Goal: Complete application form

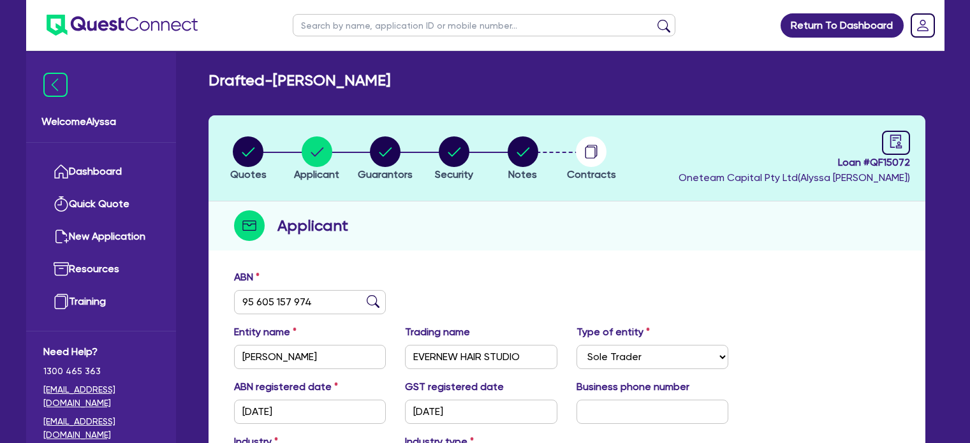
select select "SOLE_TRADER"
select select "HEALTH_BEAUTY"
select select "HAIR_BEAUTY_SALONS"
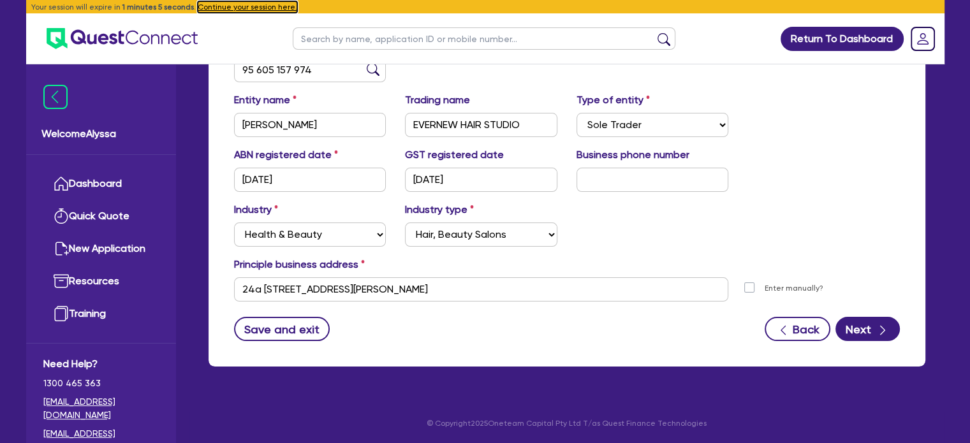
click at [251, 6] on button "Continue your session here." at bounding box center [248, 6] width 100 height 11
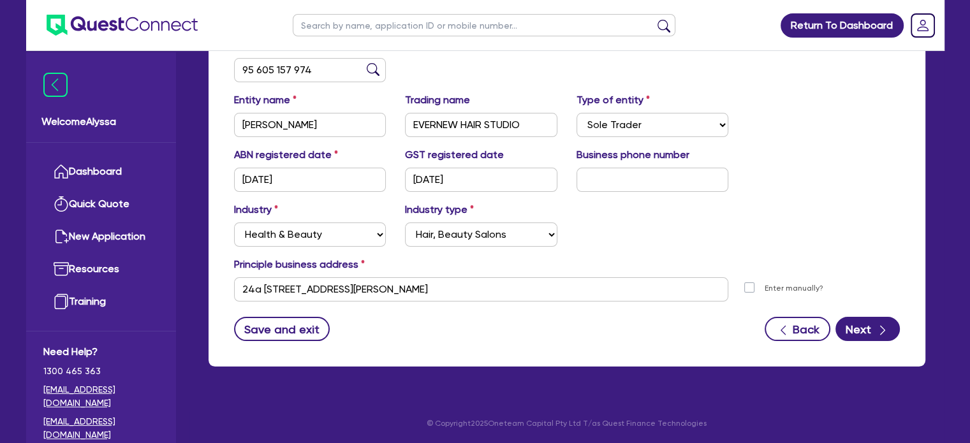
click at [364, 27] on input "text" at bounding box center [484, 25] width 383 height 22
type input "latari"
click button "submit" at bounding box center [664, 28] width 20 height 18
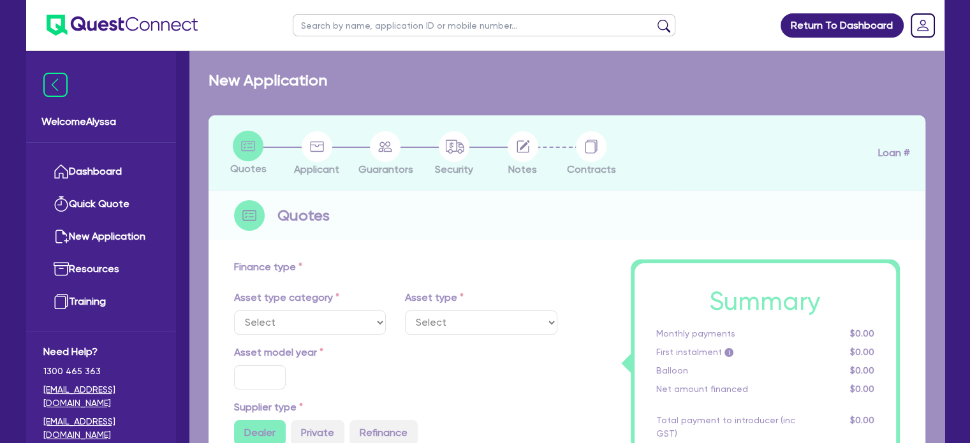
select select "TERTIARY_ASSETS"
type input "2025"
type input "203,500"
type input "40,700"
type input "8"
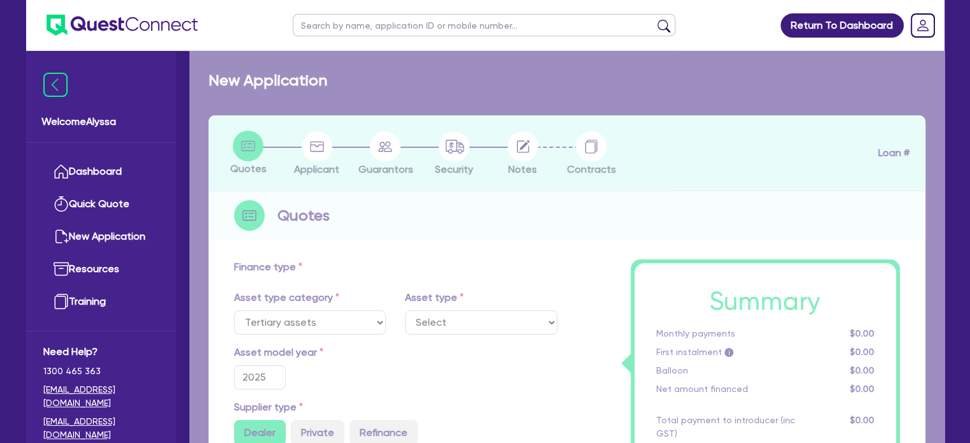
select select "BEAUTY_EQUIPMENT"
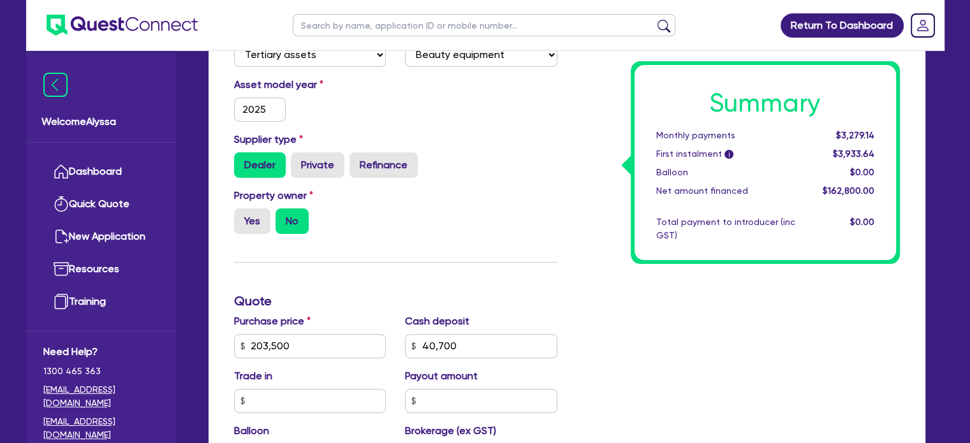
scroll to position [375, 0]
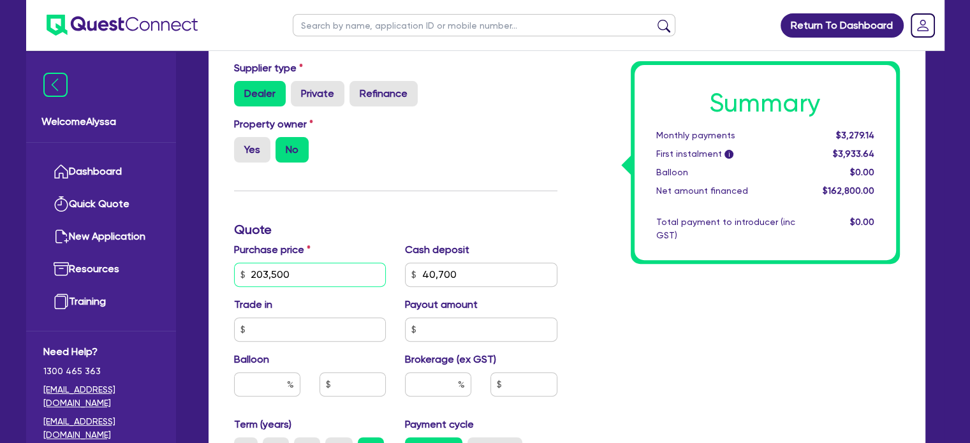
drag, startPoint x: 356, startPoint y: 270, endPoint x: 244, endPoint y: 267, distance: 112.3
click at [244, 267] on div "203,500" at bounding box center [310, 275] width 152 height 24
type input "203,500"
type input "40,700"
type input "203,500"
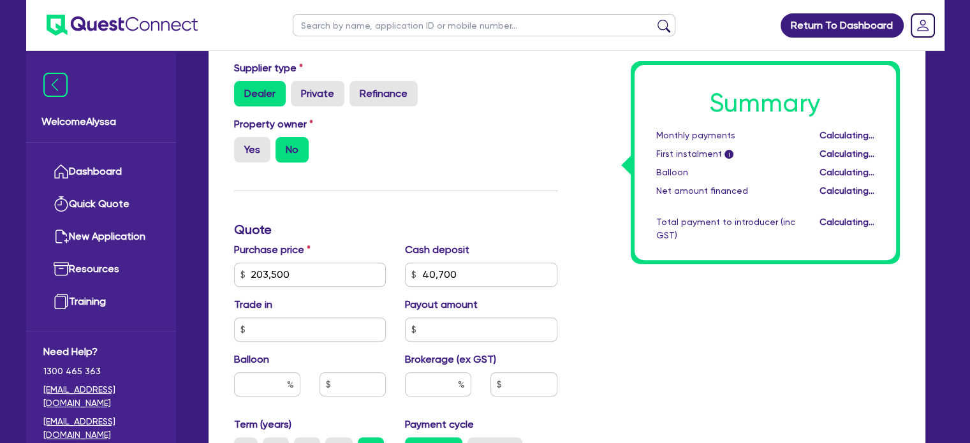
type input "40,700"
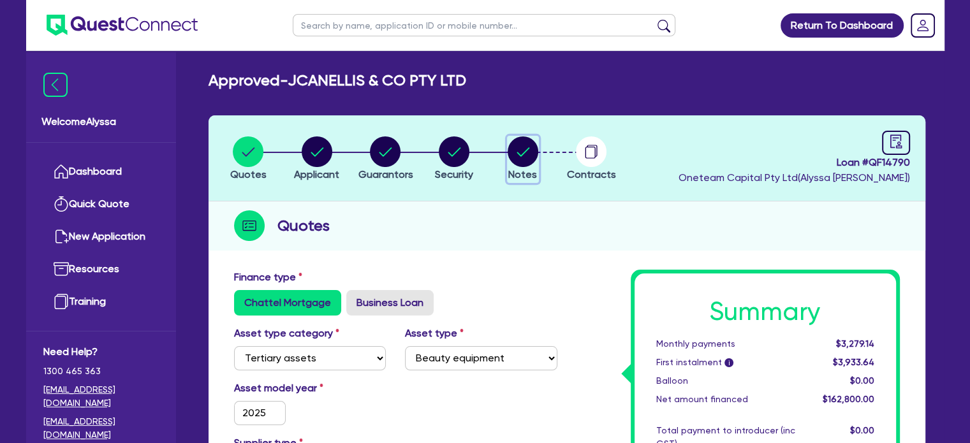
click at [526, 169] on span "Notes" at bounding box center [523, 174] width 29 height 12
select select "Other"
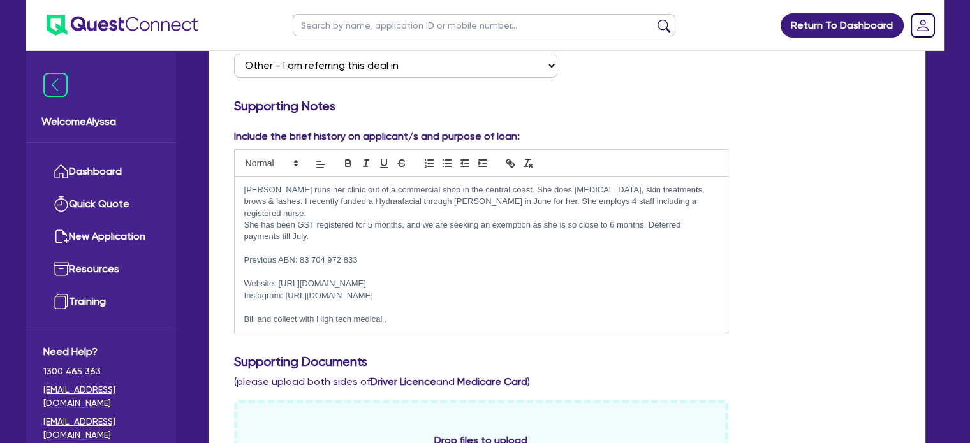
scroll to position [280, 0]
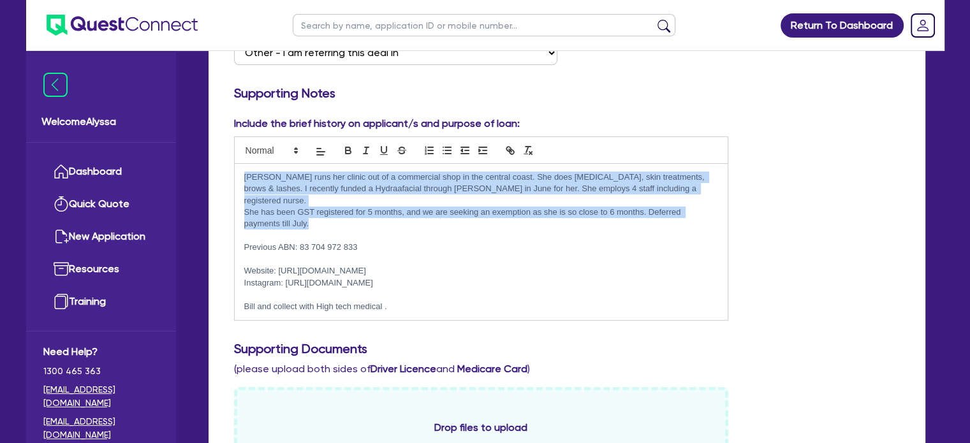
drag, startPoint x: 313, startPoint y: 211, endPoint x: 232, endPoint y: 177, distance: 88.1
click at [232, 177] on div "Include the brief history on applicant/s and purpose of loan: [PERSON_NAME] run…" at bounding box center [482, 218] width 514 height 205
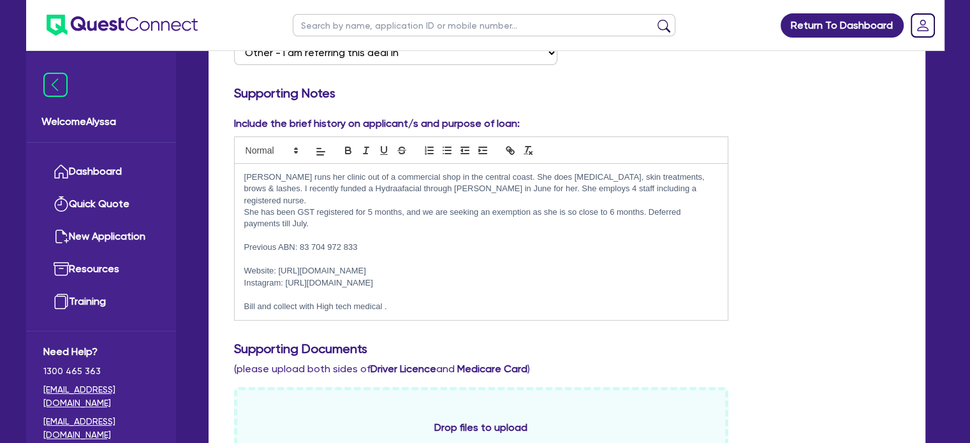
click at [346, 254] on p at bounding box center [481, 259] width 475 height 11
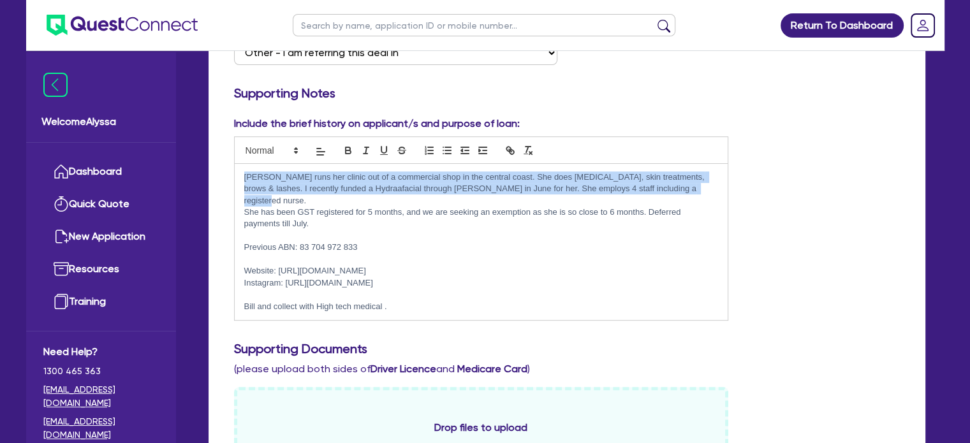
drag, startPoint x: 671, startPoint y: 188, endPoint x: 197, endPoint y: 172, distance: 474.3
copy p "[PERSON_NAME] runs her clinic out of a commercial shop in the central coast. Sh…"
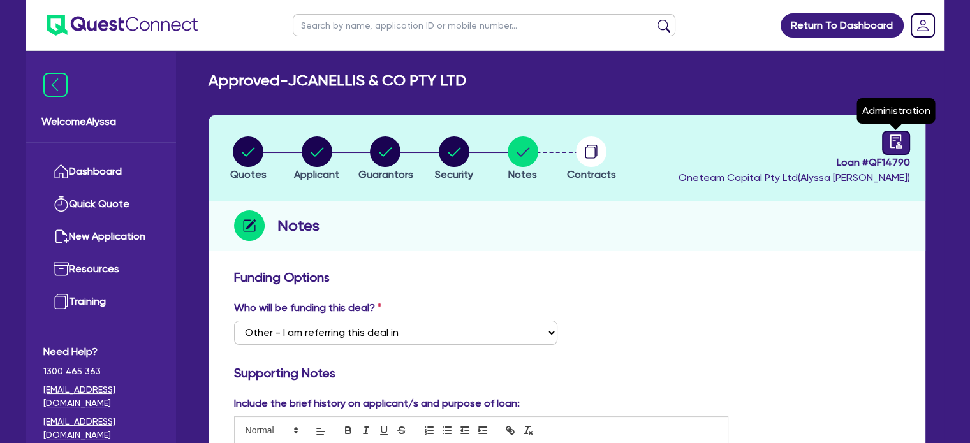
click at [900, 144] on icon "audit" at bounding box center [895, 141] width 11 height 13
select select "APPROVED_WAITING_FOR_MORE_INFO"
select select "Quest Finance - Bill & Collect"
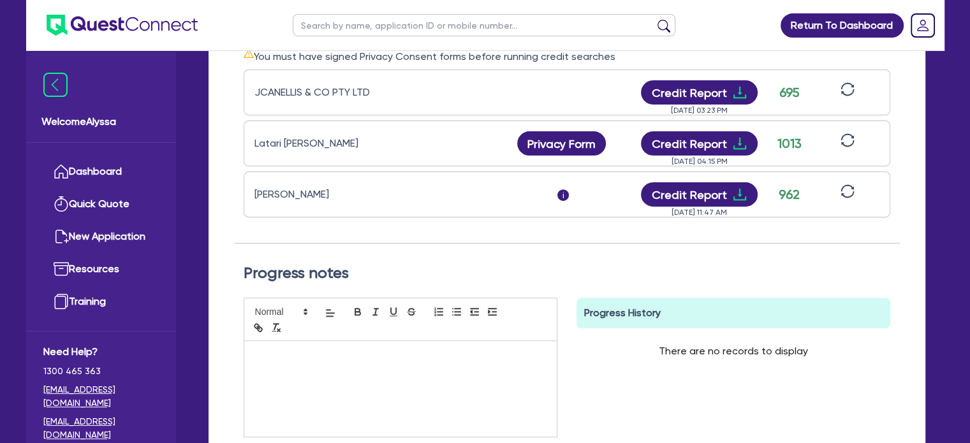
scroll to position [419, 0]
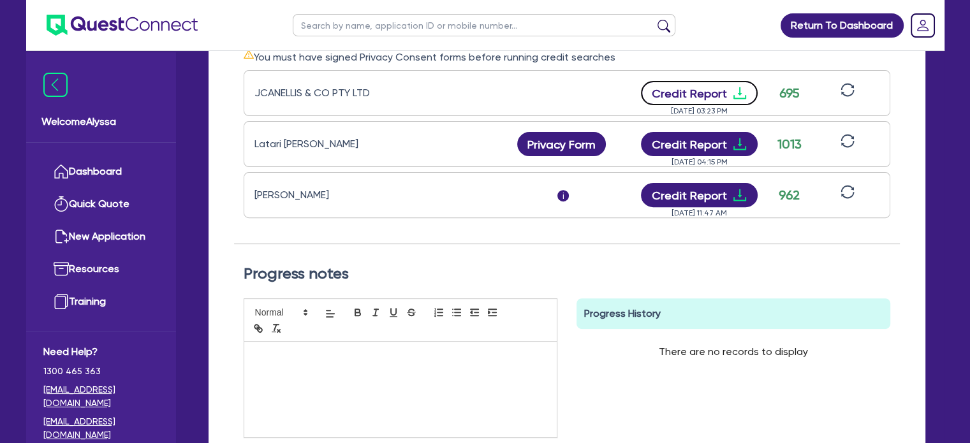
click at [710, 84] on button "Credit Report" at bounding box center [699, 93] width 117 height 24
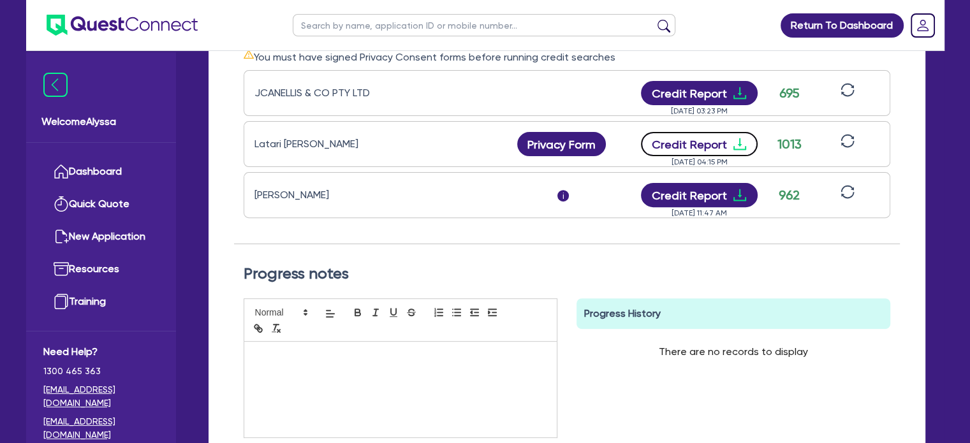
click at [703, 145] on button "Credit Report" at bounding box center [699, 144] width 117 height 24
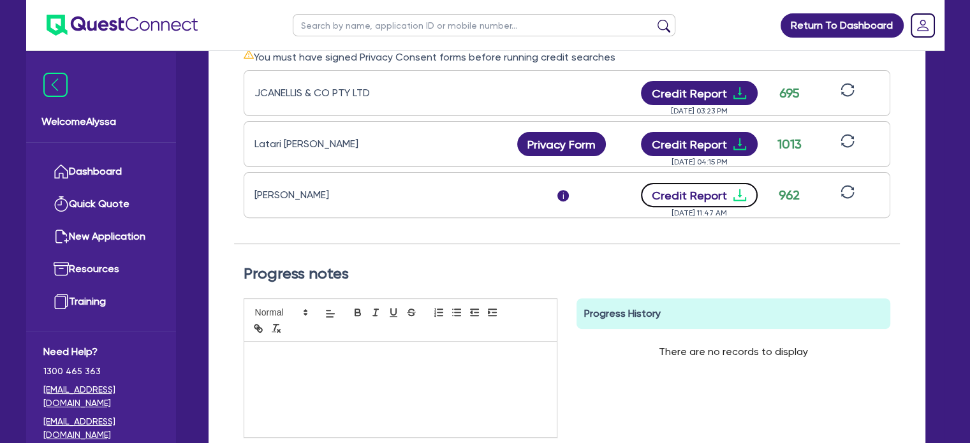
click at [685, 197] on button "Credit Report" at bounding box center [699, 195] width 117 height 24
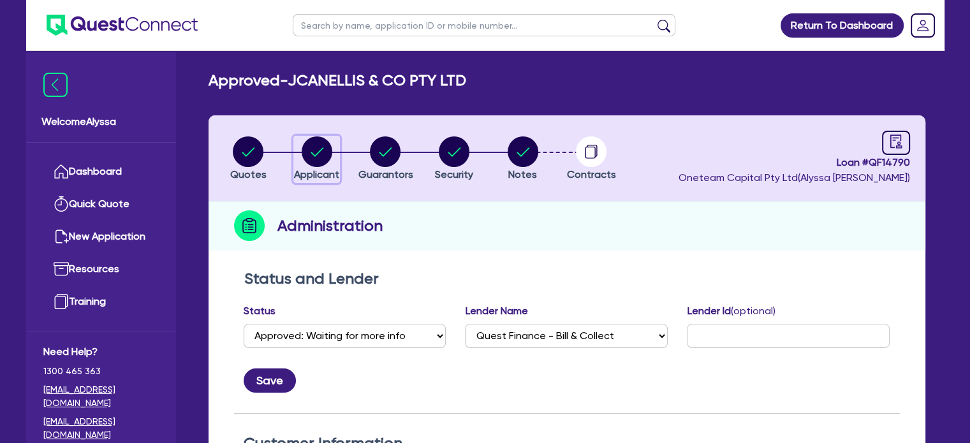
click at [320, 151] on circle "button" at bounding box center [317, 152] width 31 height 31
select select "COMPANY"
select select "HEALTH_BEAUTY"
select select "HAIR_BEAUTY_SALONS"
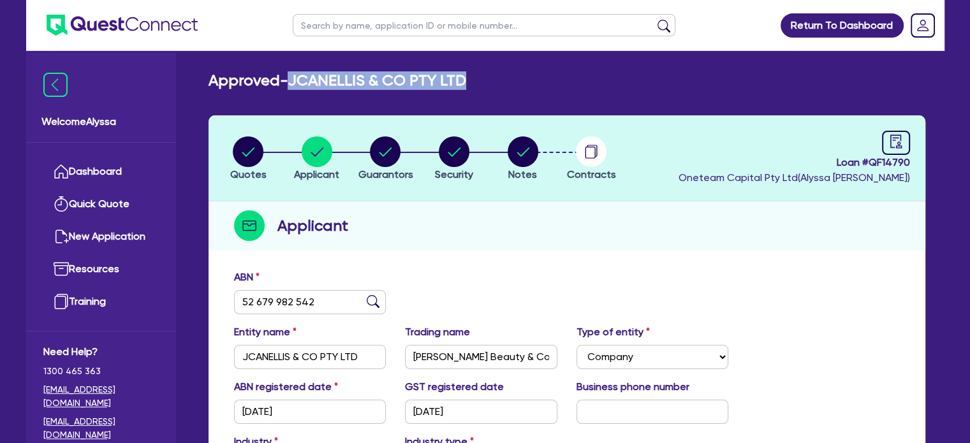
drag, startPoint x: 470, startPoint y: 73, endPoint x: 290, endPoint y: 69, distance: 180.0
click at [290, 69] on main "Approved - JCANELLIS & CO PTY LTD Quotes Applicant [GEOGRAPHIC_DATA] Security N…" at bounding box center [567, 348] width 755 height 594
copy h2 "JCANELLIS & CO PTY LTD"
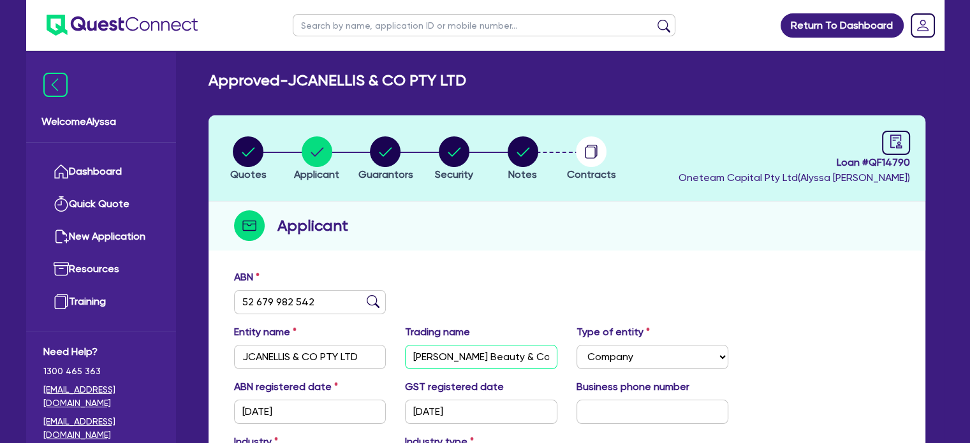
scroll to position [0, 38]
drag, startPoint x: 412, startPoint y: 356, endPoint x: 602, endPoint y: 359, distance: 190.2
click at [602, 359] on div "Entity name JCANELLIS & CO PTY LTD Trading name [PERSON_NAME] Beauty & Cosmetic…" at bounding box center [567, 352] width 685 height 55
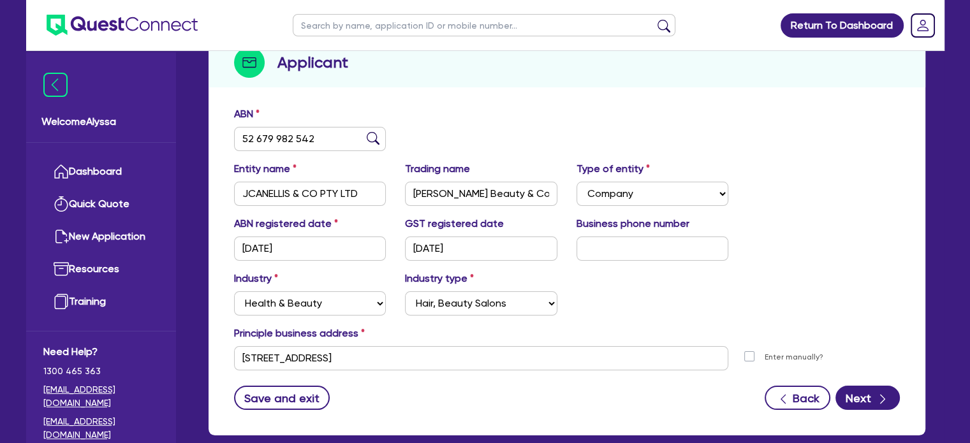
scroll to position [163, 0]
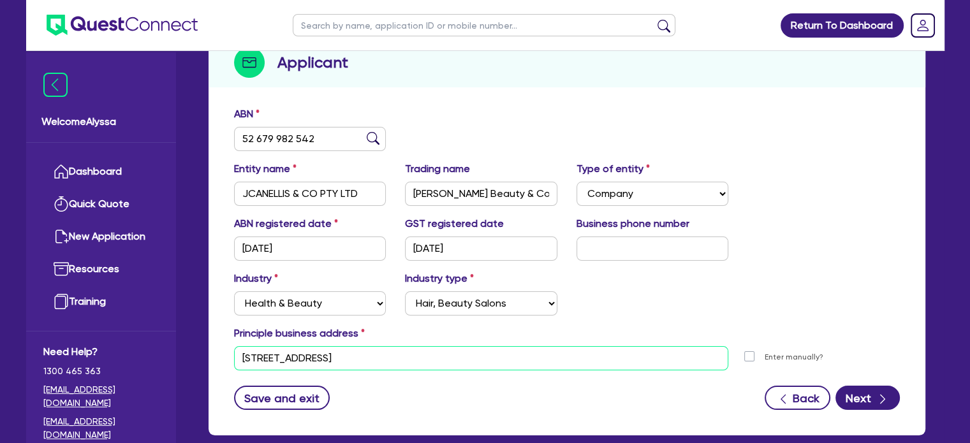
drag, startPoint x: 447, startPoint y: 368, endPoint x: 208, endPoint y: 354, distance: 239.0
click at [209, 354] on div "ABN 52 679 982 542 Entity name JCANELLIS & CO PTY LTD Trading name [PERSON_NAME…" at bounding box center [567, 268] width 717 height 336
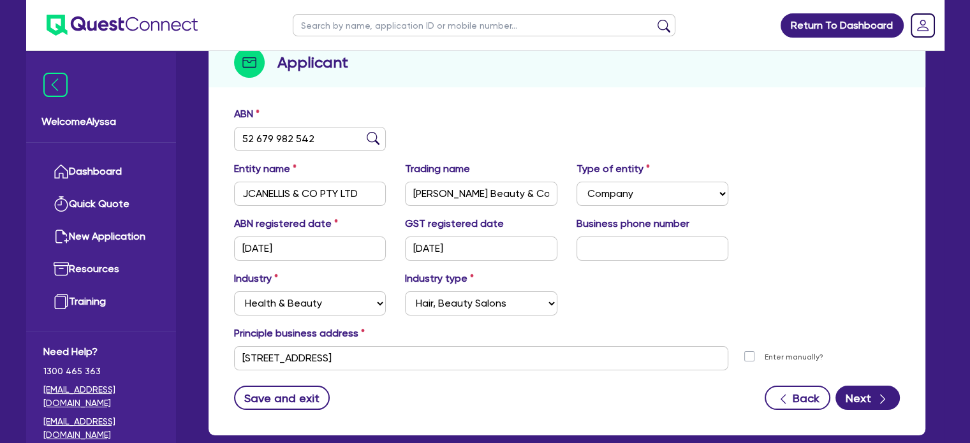
click at [209, 354] on div "ABN 52 679 982 542 Entity name JCANELLIS & CO PTY LTD Trading name [PERSON_NAME…" at bounding box center [567, 268] width 717 height 336
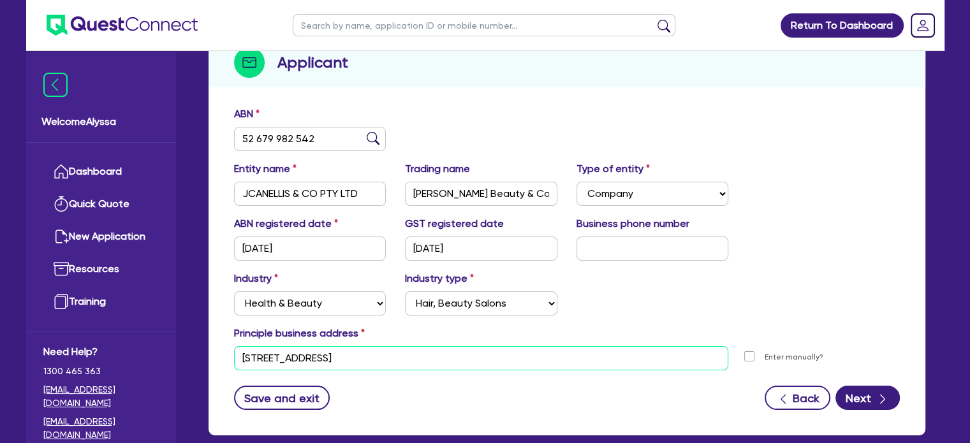
drag, startPoint x: 427, startPoint y: 350, endPoint x: 234, endPoint y: 346, distance: 192.7
click at [234, 346] on div "[STREET_ADDRESS]" at bounding box center [482, 358] width 514 height 24
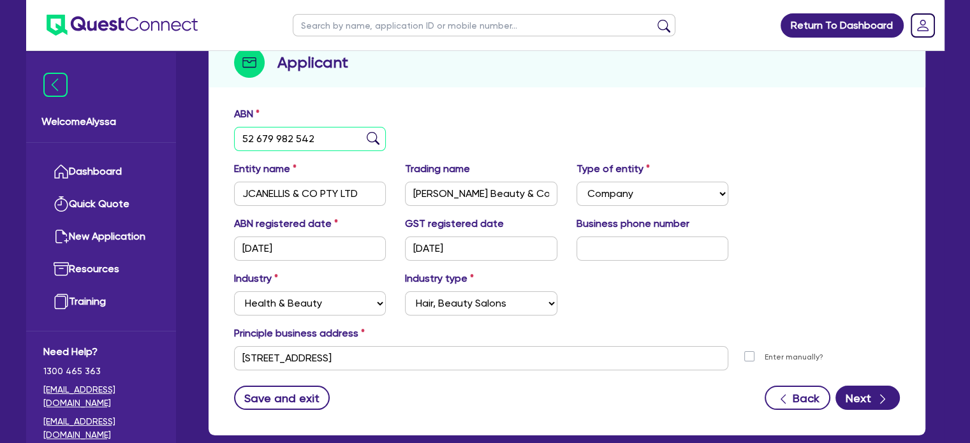
drag, startPoint x: 320, startPoint y: 134, endPoint x: 212, endPoint y: 130, distance: 107.9
click at [212, 130] on div "ABN 52 679 982 542 Entity name JCANELLIS & CO PTY LTD Trading name [PERSON_NAME…" at bounding box center [567, 268] width 717 height 336
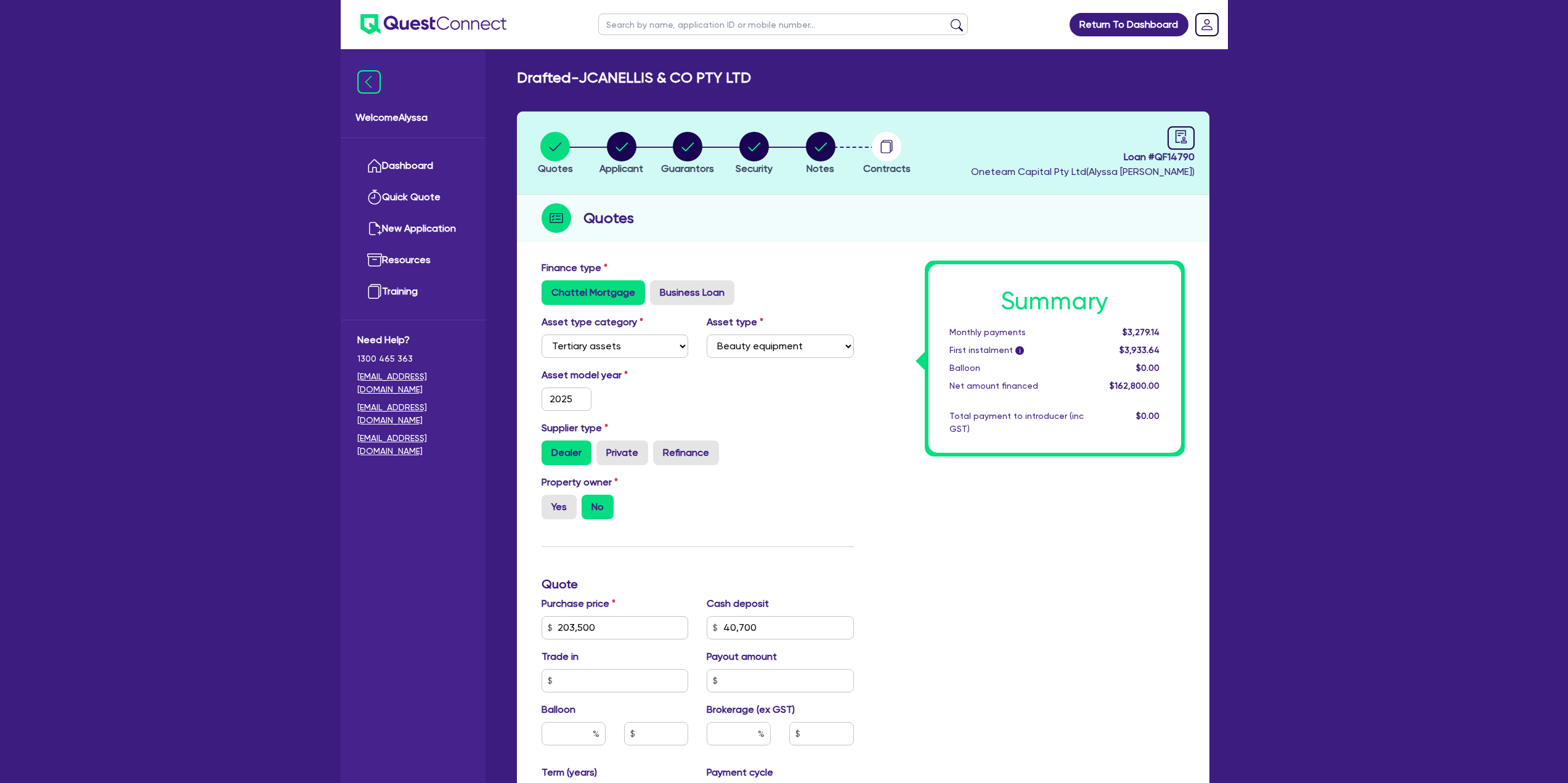
select select "TERTIARY_ASSETS"
select select "BEAUTY_EQUIPMENT"
select select "TERTIARY_ASSETS"
select select "BEAUTY_EQUIPMENT"
